Goal: Information Seeking & Learning: Understand process/instructions

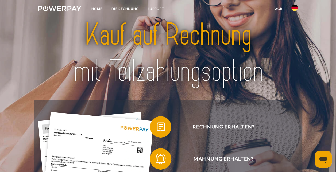
scroll to position [80, 0]
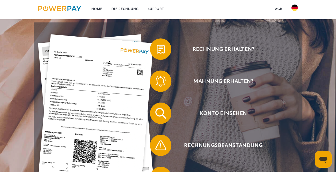
drag, startPoint x: 167, startPoint y: 47, endPoint x: 152, endPoint y: 34, distance: 19.9
click at [136, 33] on div "Rechnung erhalten? Mahnung erhalten? Konto einsehen" at bounding box center [168, 129] width 269 height 214
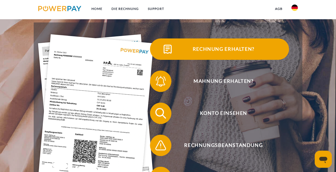
click at [218, 53] on span "Rechnung erhalten?" at bounding box center [223, 48] width 131 height 21
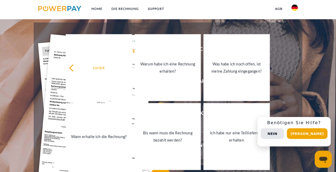
click at [275, 57] on div "zurück Warum habe ich eine Rechnung erhalten? Was habe ich noch offen, ist mein…" at bounding box center [167, 101] width 215 height 137
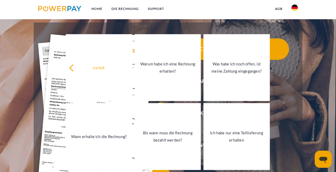
click at [289, 58] on span "Rechnung erhalten?" at bounding box center [223, 48] width 131 height 21
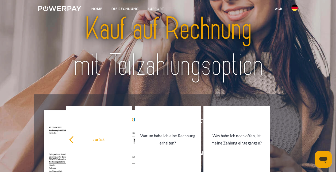
scroll to position [0, 0]
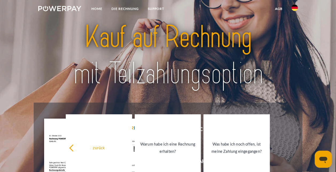
click at [222, 71] on img at bounding box center [168, 55] width 234 height 76
click at [125, 9] on link "DIE RECHNUNG" at bounding box center [125, 9] width 36 height 10
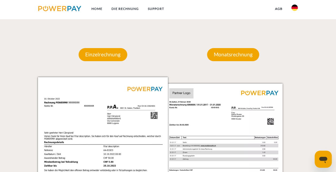
scroll to position [406, 0]
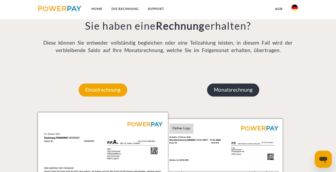
click at [226, 89] on p "Monatsrechnung" at bounding box center [233, 89] width 52 height 13
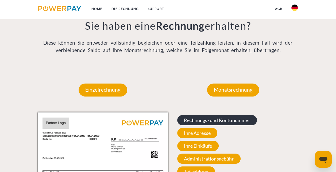
click at [206, 117] on span "Rechnungs- und Kontonummer" at bounding box center [217, 120] width 80 height 10
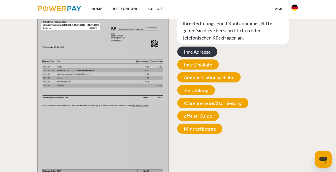
scroll to position [539, 0]
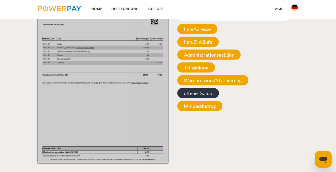
click at [194, 95] on span "offener Saldo" at bounding box center [198, 93] width 42 height 10
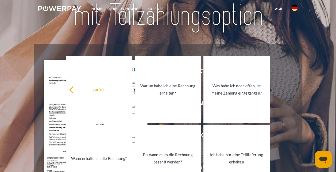
scroll to position [0, 0]
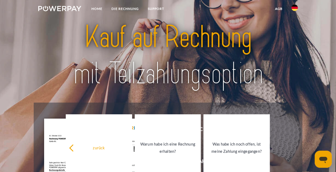
click at [168, 40] on img at bounding box center [168, 55] width 234 height 76
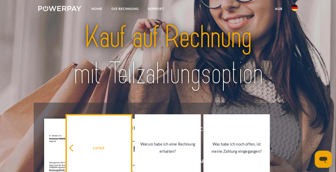
click at [128, 149] on div "zurück" at bounding box center [99, 147] width 60 height 7
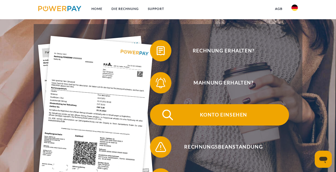
scroll to position [107, 0]
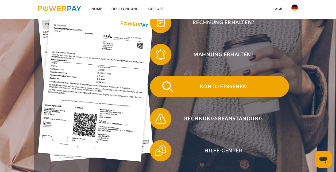
click at [235, 89] on span "Konto einsehen" at bounding box center [223, 86] width 131 height 21
